Goal: Task Accomplishment & Management: Manage account settings

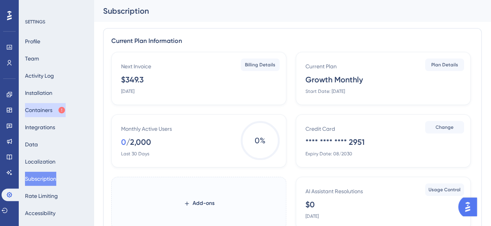
click at [54, 111] on button "Containers" at bounding box center [45, 110] width 41 height 14
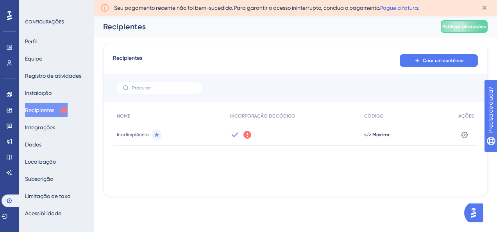
click at [404, 6] on link "Pague a fatura." at bounding box center [399, 8] width 39 height 6
click at [486, 6] on icon at bounding box center [484, 8] width 4 height 4
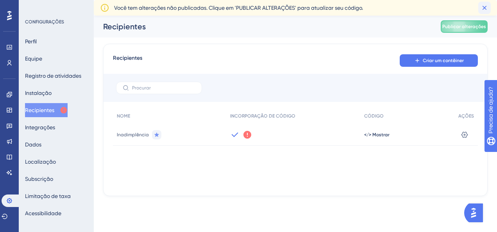
click at [485, 9] on icon at bounding box center [484, 8] width 8 height 8
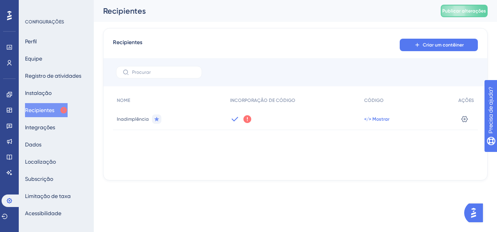
click at [374, 118] on span "</> Mostrar" at bounding box center [376, 119] width 25 height 6
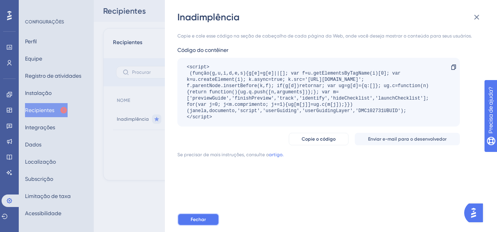
click at [209, 221] on button "Fechar" at bounding box center [198, 219] width 42 height 12
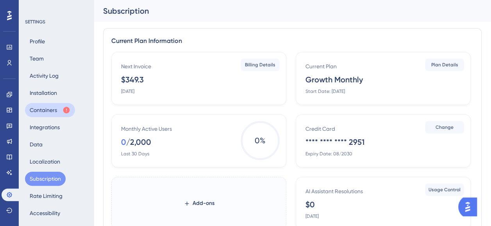
click at [52, 107] on button "Containers" at bounding box center [50, 110] width 50 height 14
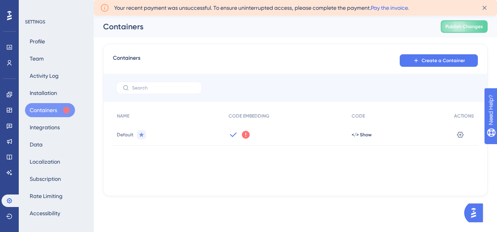
click at [398, 5] on link "Pay the invoice." at bounding box center [390, 8] width 38 height 6
